Goal: Task Accomplishment & Management: Manage account settings

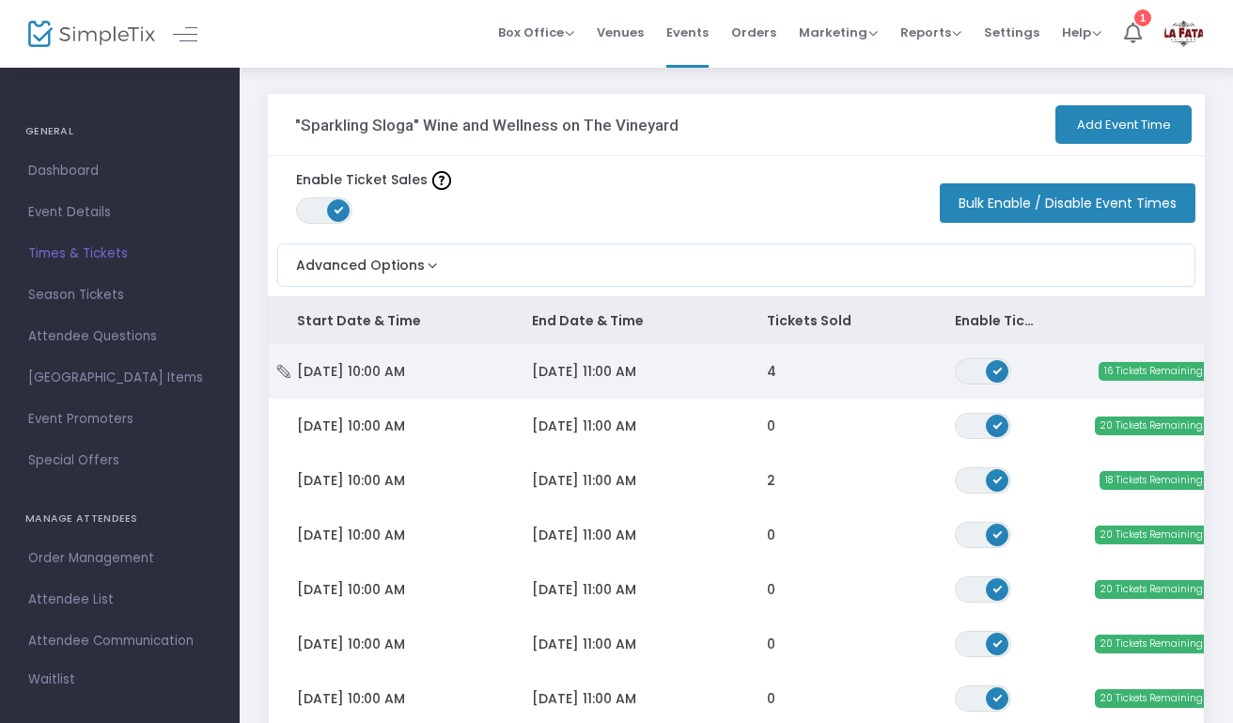
click at [564, 374] on span "[DATE] 11:00 AM" at bounding box center [584, 371] width 104 height 19
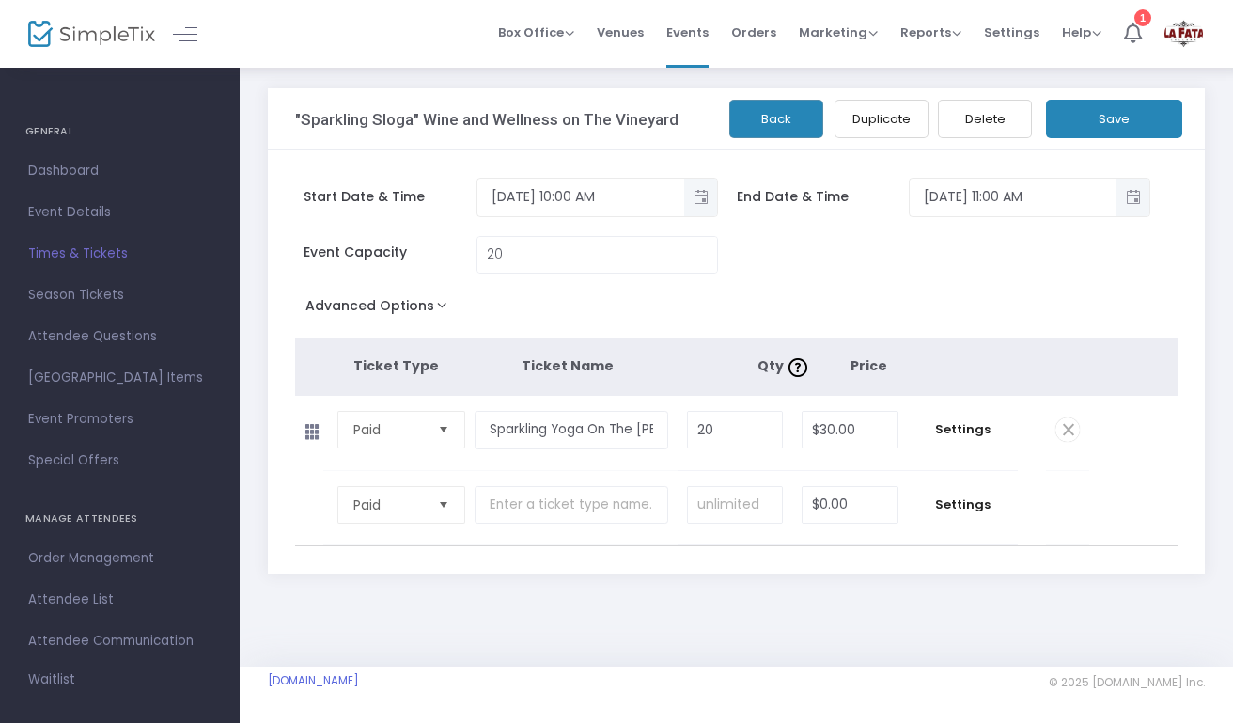
scroll to position [10, 0]
click at [62, 601] on span "Attendee List" at bounding box center [119, 599] width 183 height 24
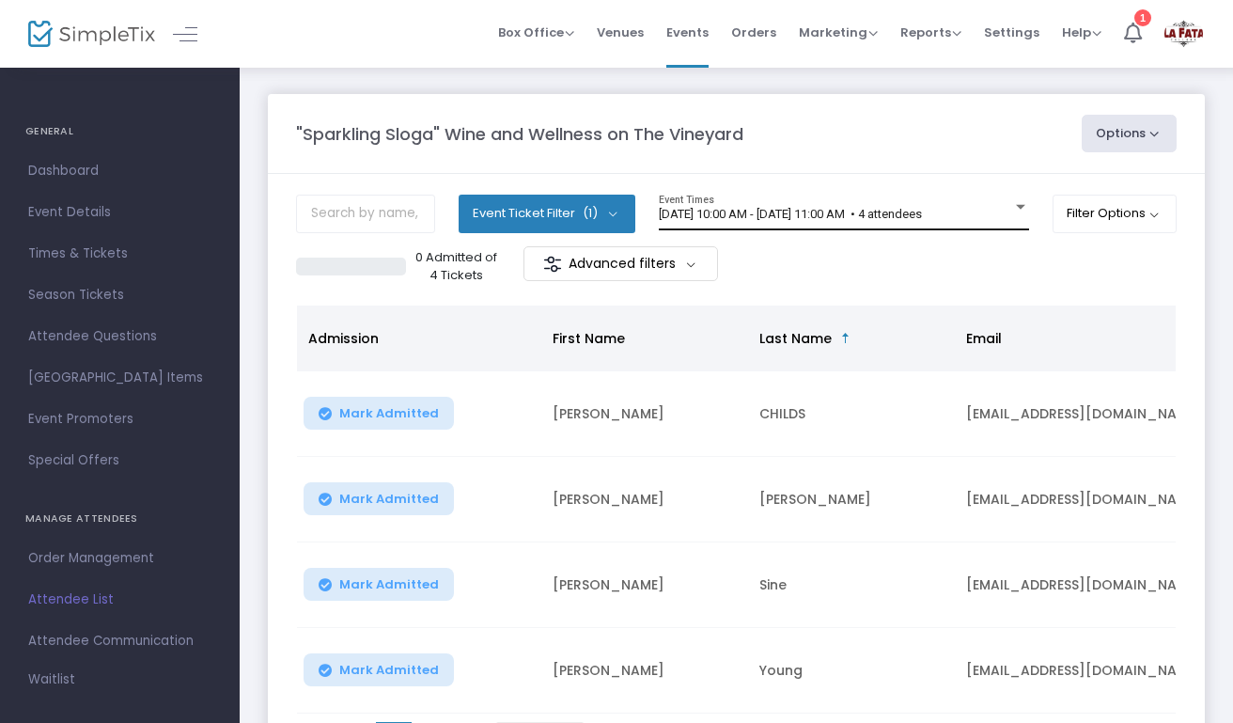
click at [703, 205] on div "[DATE] 10:00 AM - [DATE] 11:00 AM • 4 attendees Event Times" at bounding box center [844, 212] width 370 height 36
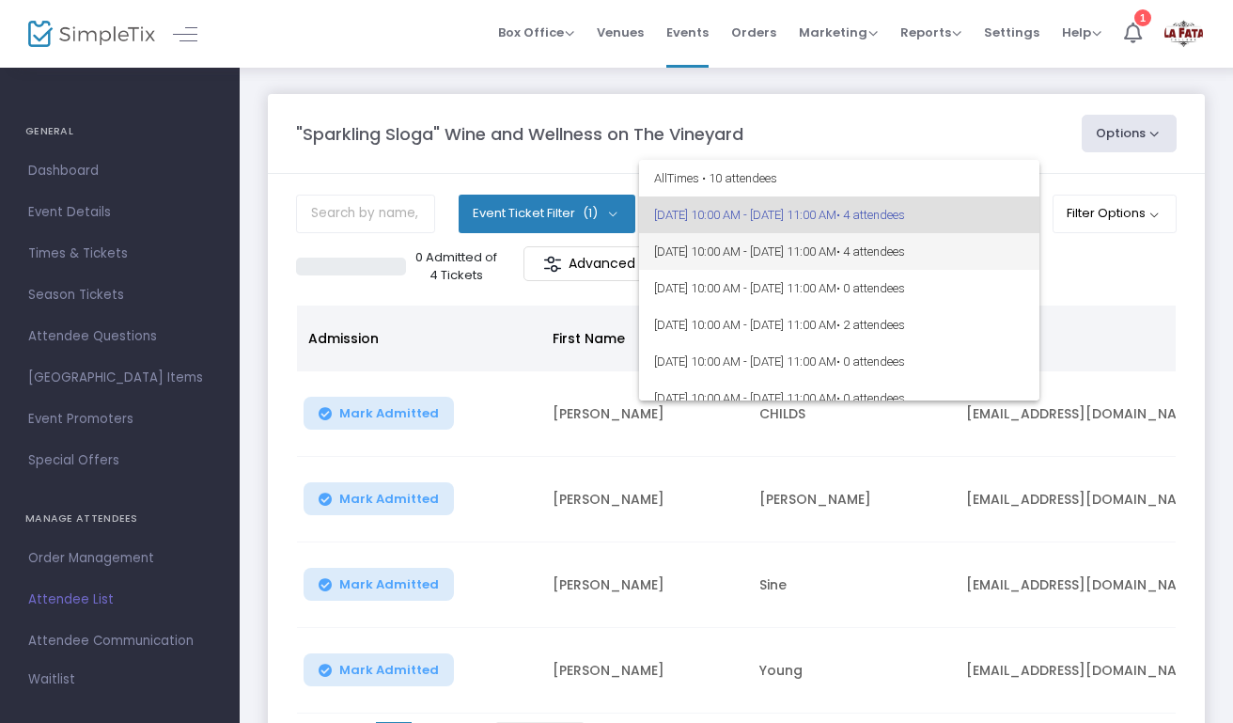
click at [711, 258] on span "[DATE] 10:00 AM - [DATE] 11:00 AM • 4 attendees" at bounding box center [839, 251] width 370 height 37
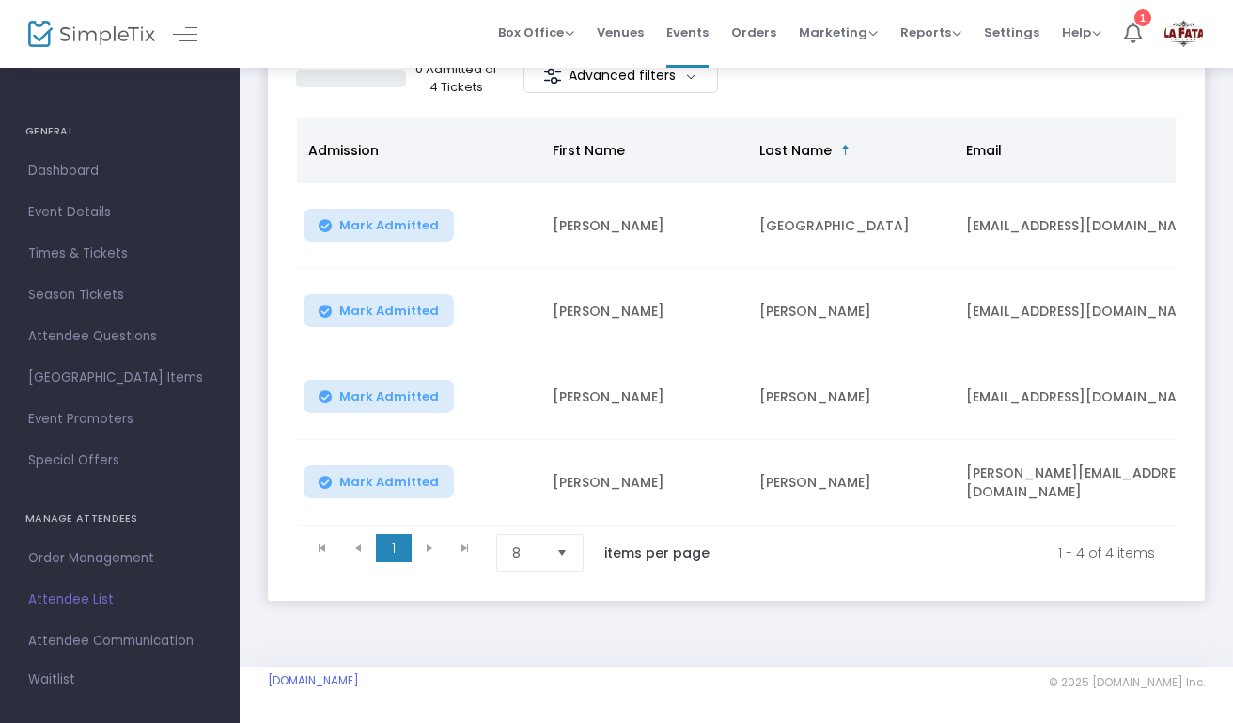
scroll to position [201, 0]
click at [692, 29] on span "Events" at bounding box center [687, 32] width 42 height 48
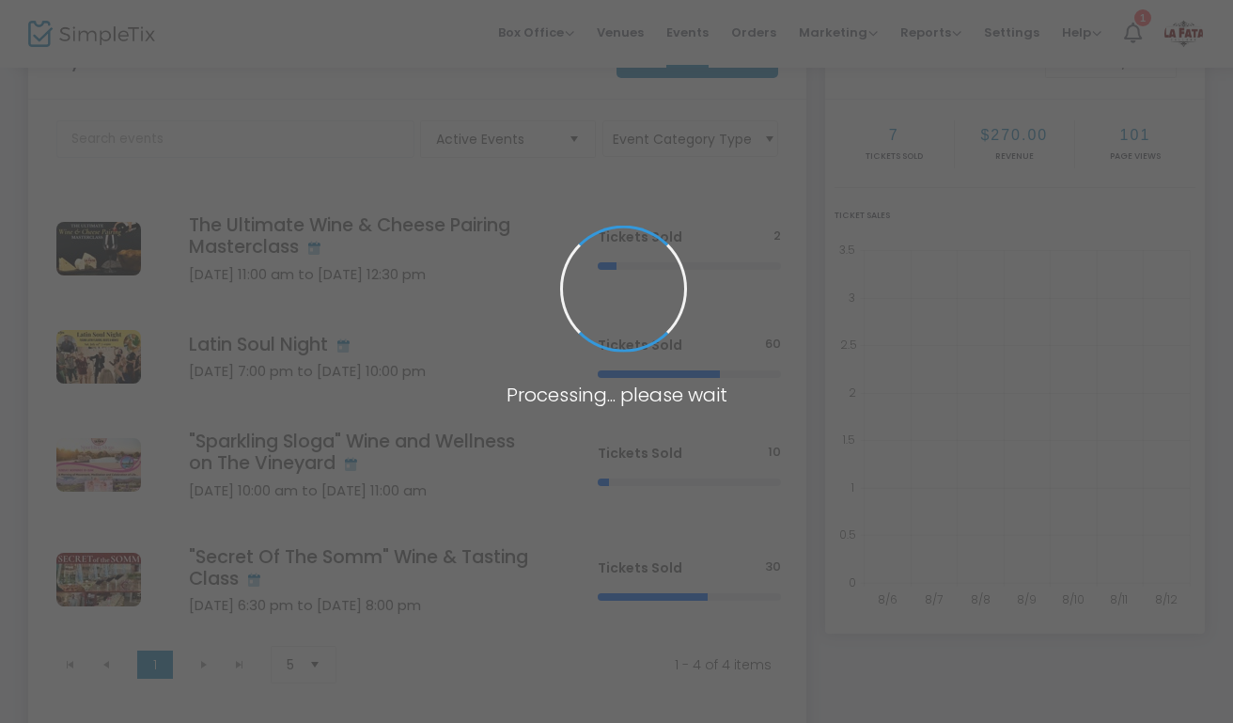
scroll to position [66, 0]
